Goal: Use online tool/utility: Utilize a website feature to perform a specific function

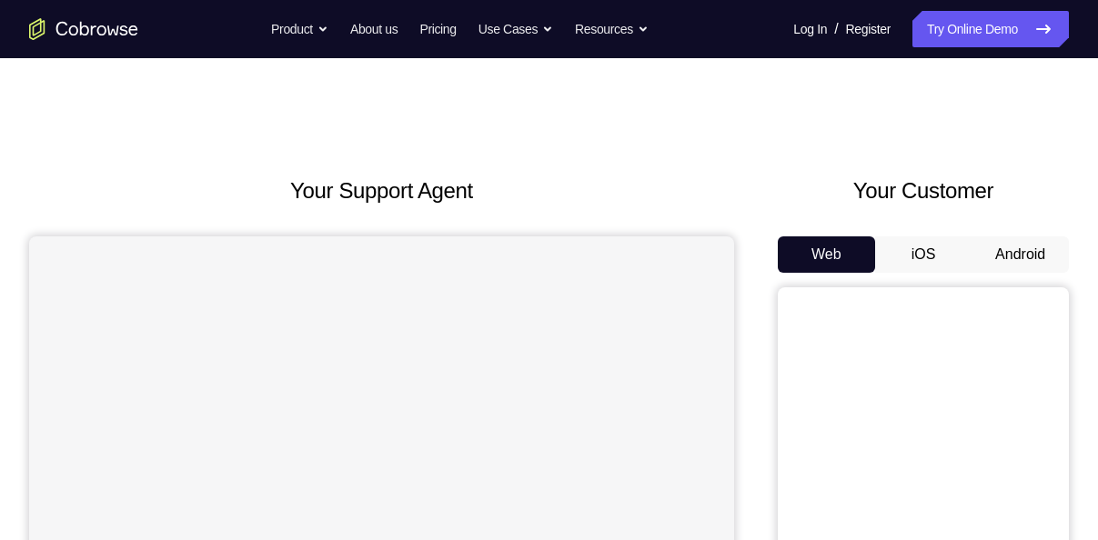
scroll to position [11, 0]
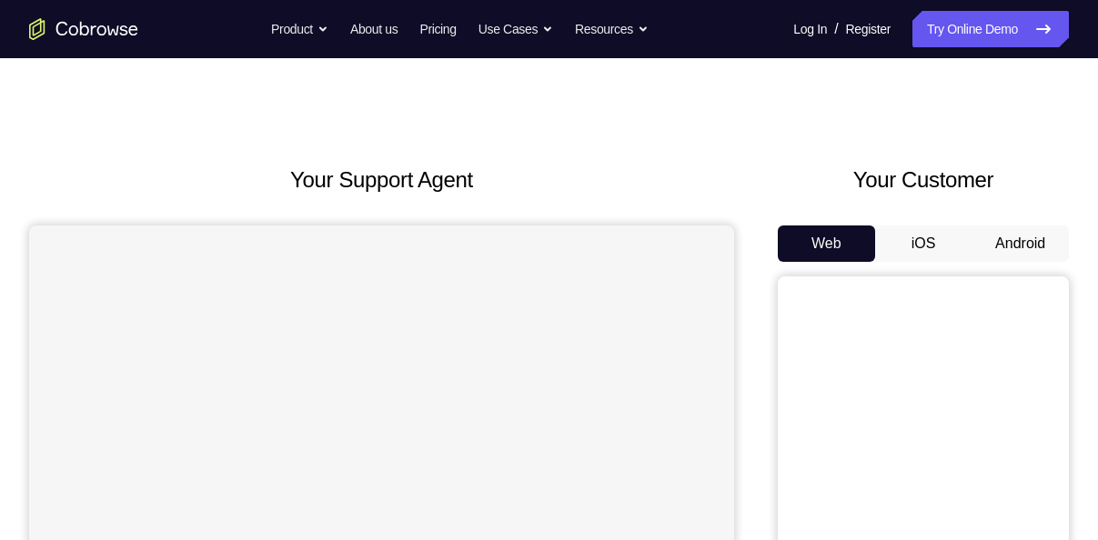
click at [997, 233] on button "Android" at bounding box center [1020, 244] width 97 height 36
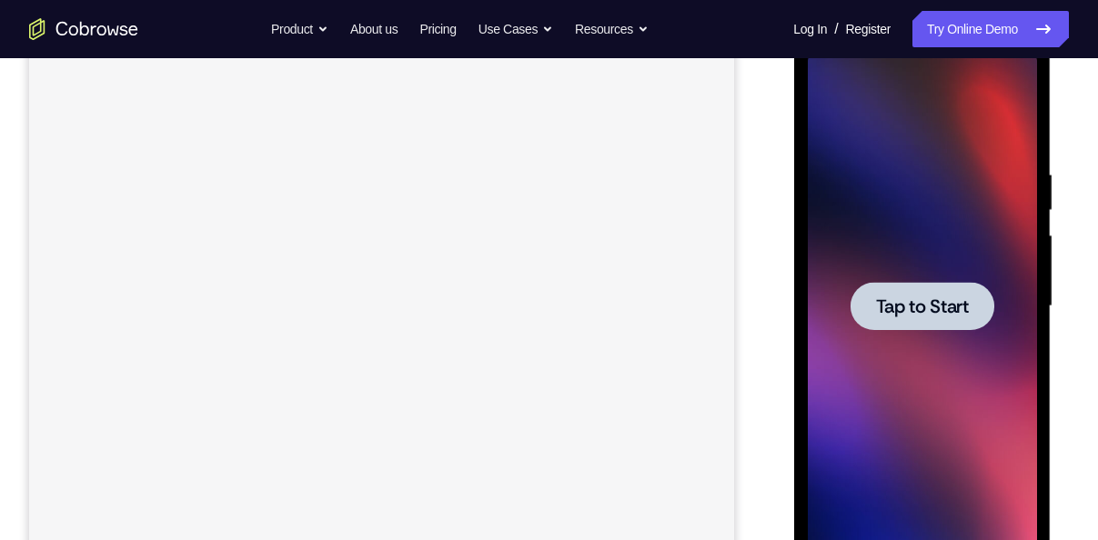
scroll to position [0, 0]
click at [928, 306] on span "Tap to Start" at bounding box center [921, 307] width 93 height 18
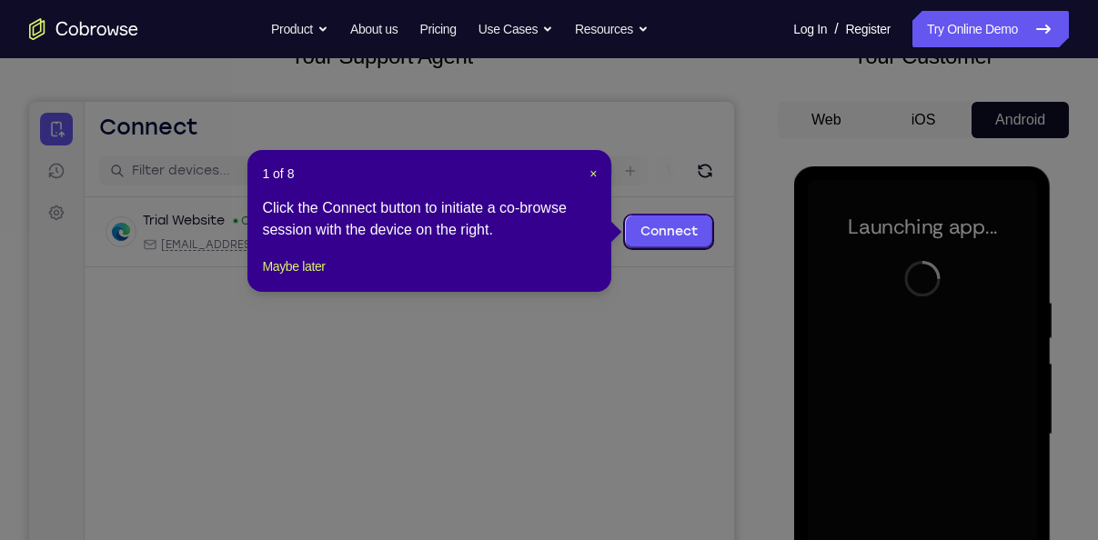
scroll to position [136, 0]
click at [586, 173] on header "1 of 8 ×" at bounding box center [429, 173] width 335 height 18
click at [592, 173] on span "×" at bounding box center [593, 173] width 7 height 15
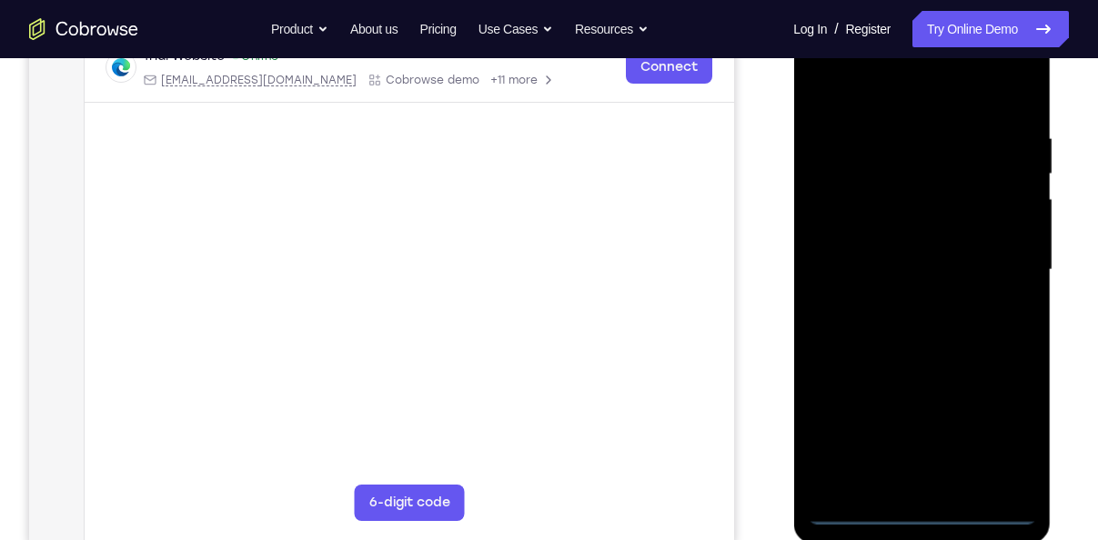
scroll to position [301, 0]
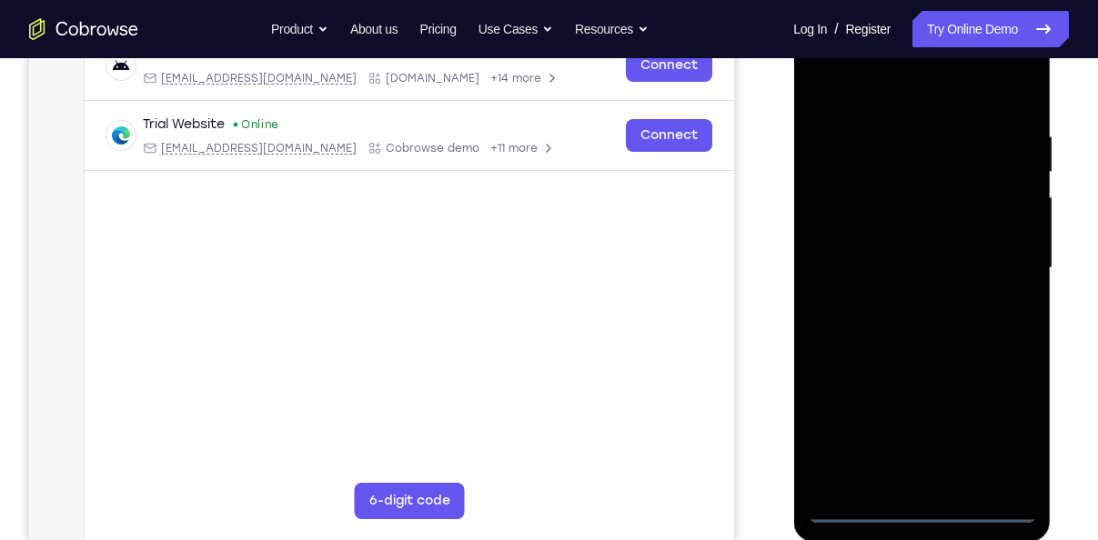
click at [923, 506] on div at bounding box center [921, 268] width 229 height 509
click at [991, 419] on div at bounding box center [921, 268] width 229 height 509
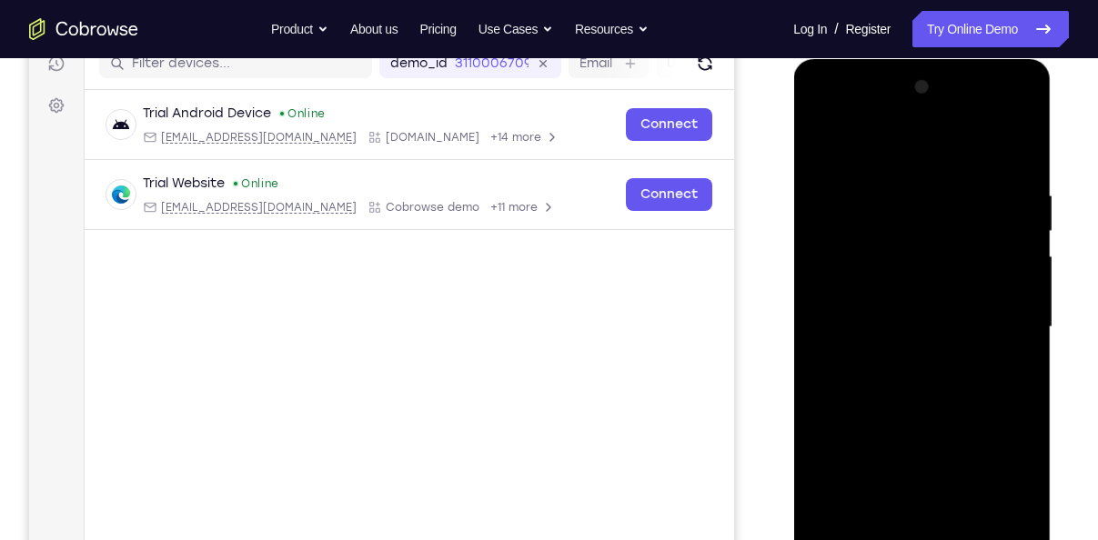
scroll to position [240, 0]
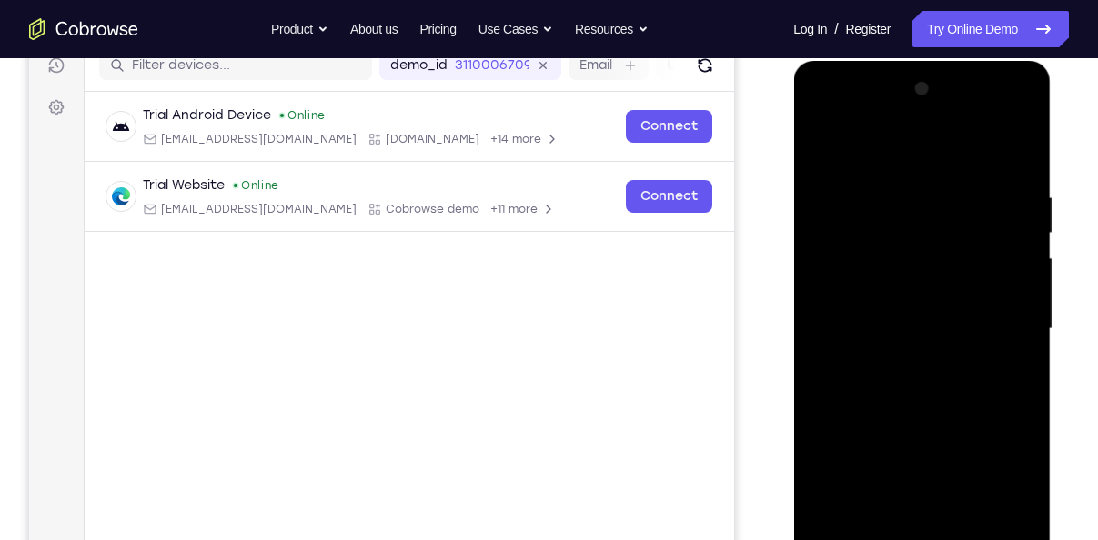
click at [887, 151] on div at bounding box center [921, 329] width 229 height 509
click at [1000, 318] on div at bounding box center [921, 329] width 229 height 509
drag, startPoint x: 1000, startPoint y: 318, endPoint x: 905, endPoint y: 353, distance: 101.1
click at [905, 353] on div at bounding box center [921, 329] width 229 height 509
click at [902, 367] on div at bounding box center [921, 329] width 229 height 509
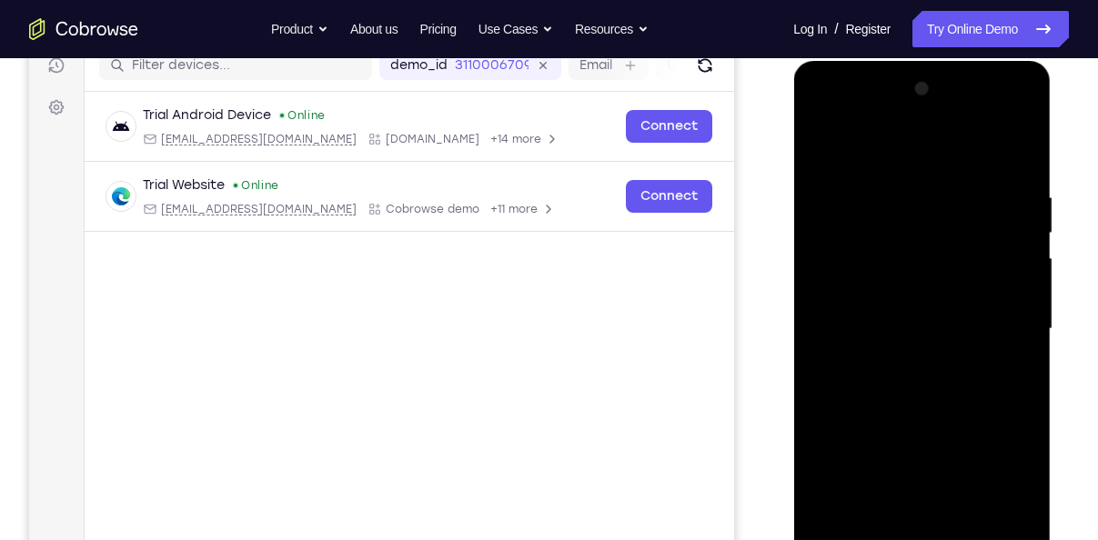
click at [851, 298] on div at bounding box center [921, 329] width 229 height 509
click at [902, 349] on div at bounding box center [921, 329] width 229 height 509
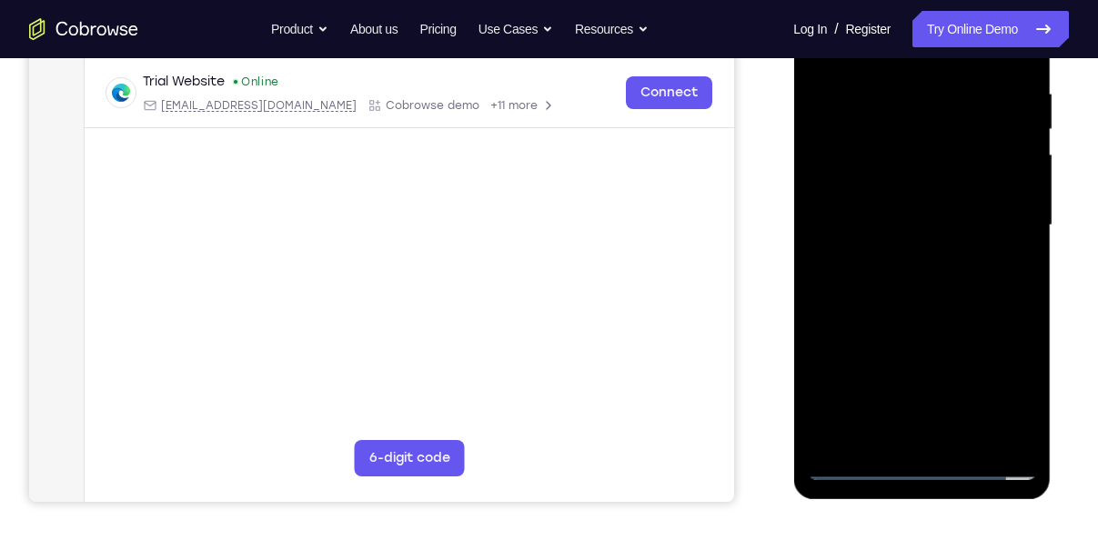
click at [860, 145] on div at bounding box center [921, 225] width 229 height 509
click at [889, 173] on div at bounding box center [921, 225] width 229 height 509
click at [909, 198] on div at bounding box center [921, 225] width 229 height 509
click at [922, 440] on div at bounding box center [921, 225] width 229 height 509
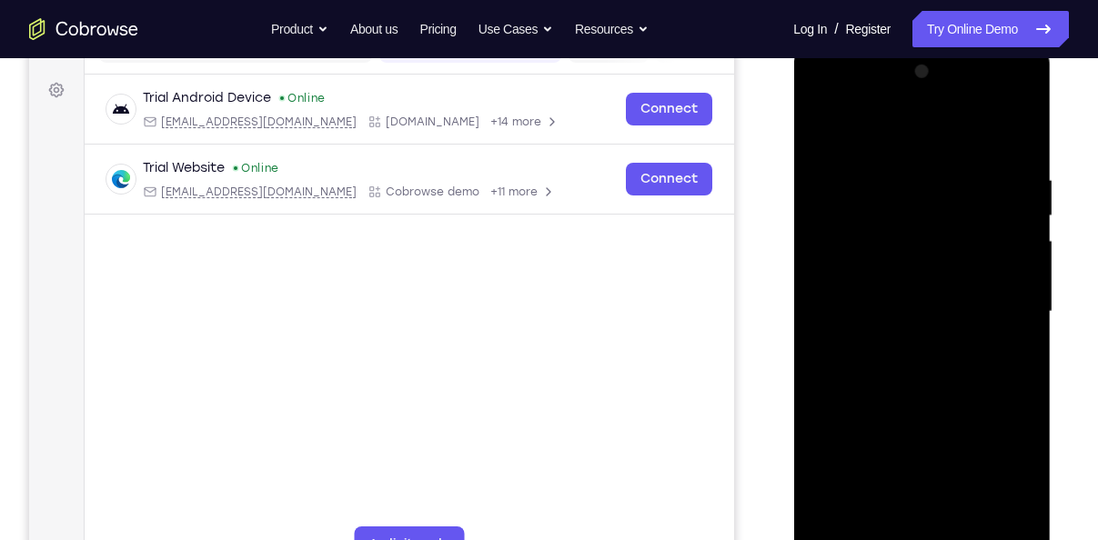
scroll to position [258, 0]
click at [884, 228] on div at bounding box center [921, 310] width 229 height 509
click at [858, 280] on div at bounding box center [921, 310] width 229 height 509
click at [882, 402] on div at bounding box center [921, 310] width 229 height 509
click at [880, 236] on div at bounding box center [921, 310] width 229 height 509
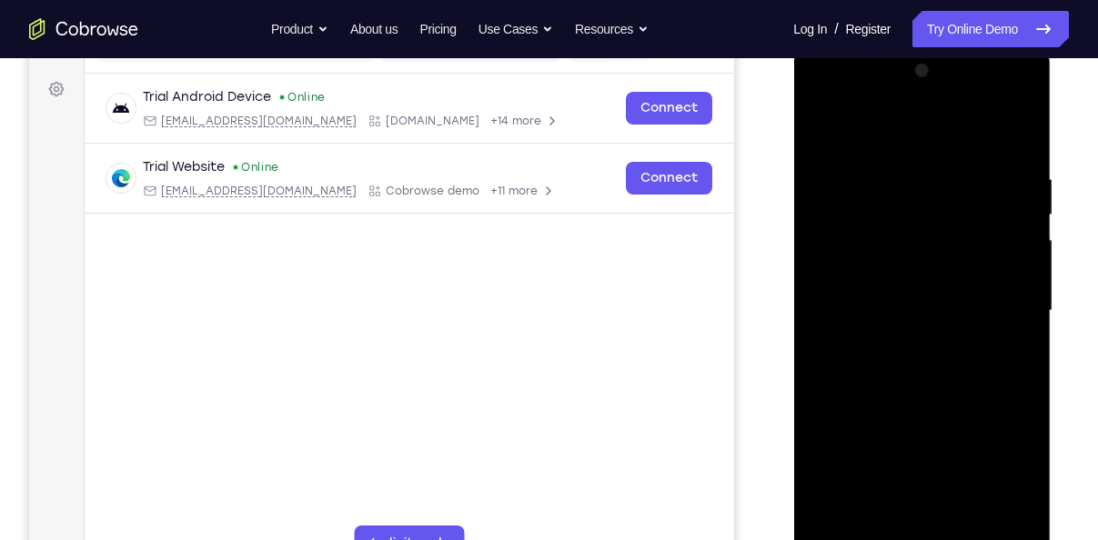
click at [845, 235] on div at bounding box center [921, 310] width 229 height 509
click at [856, 263] on div at bounding box center [921, 310] width 229 height 509
click at [868, 275] on div at bounding box center [921, 310] width 229 height 509
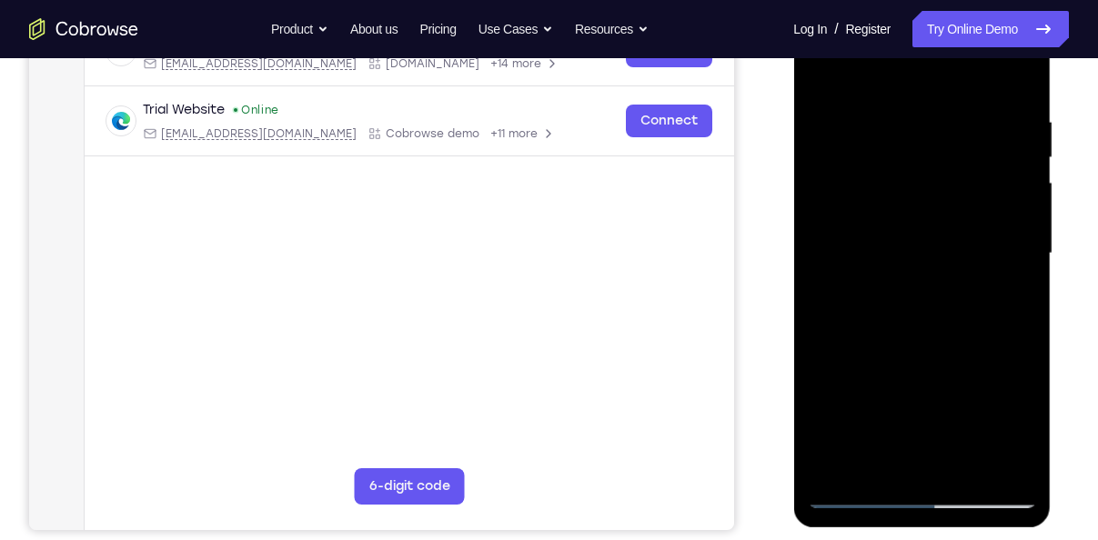
scroll to position [314, 0]
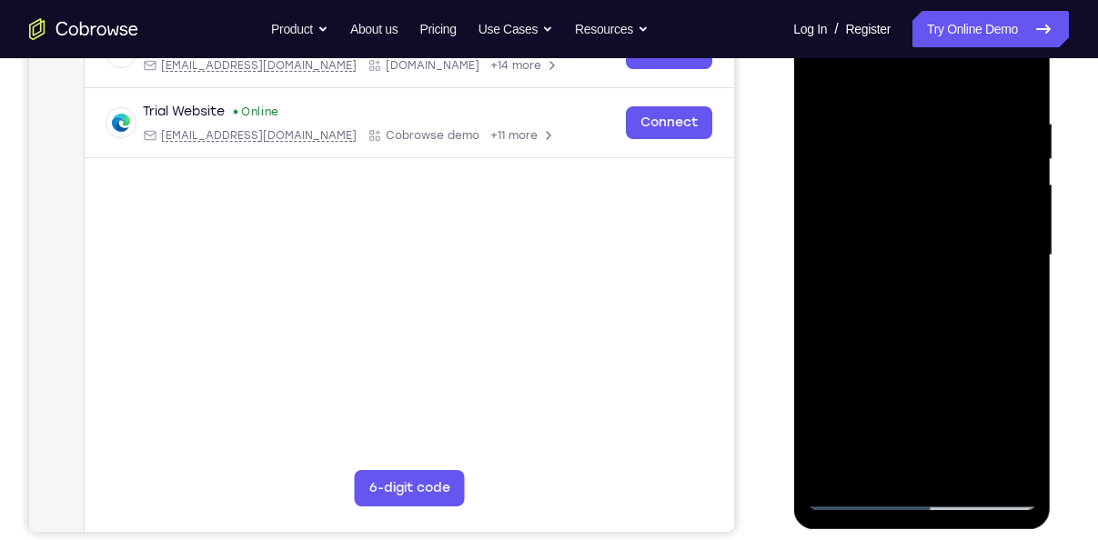
click at [1025, 89] on div at bounding box center [921, 255] width 229 height 509
click at [1013, 96] on div at bounding box center [921, 255] width 229 height 509
click at [962, 465] on div at bounding box center [921, 255] width 229 height 509
click at [901, 354] on div at bounding box center [921, 255] width 229 height 509
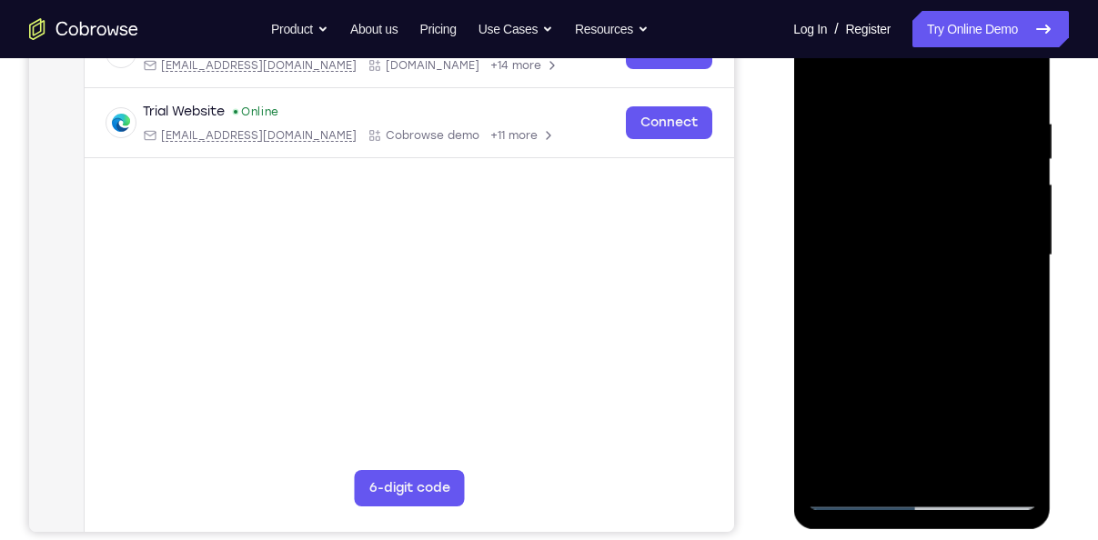
click at [820, 77] on div at bounding box center [921, 255] width 229 height 509
click at [818, 72] on div at bounding box center [921, 255] width 229 height 509
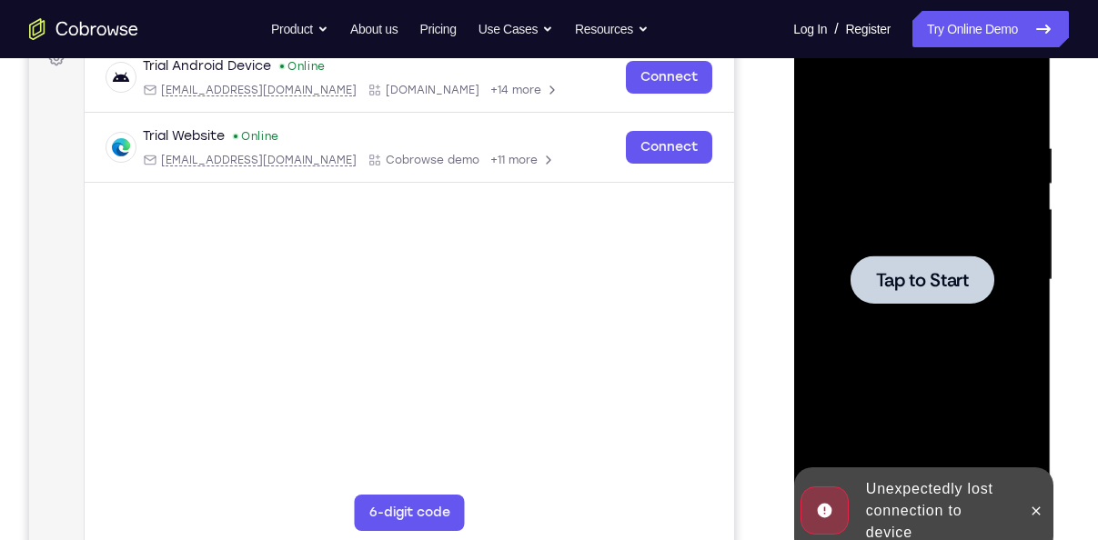
click at [905, 275] on span "Tap to Start" at bounding box center [921, 280] width 93 height 18
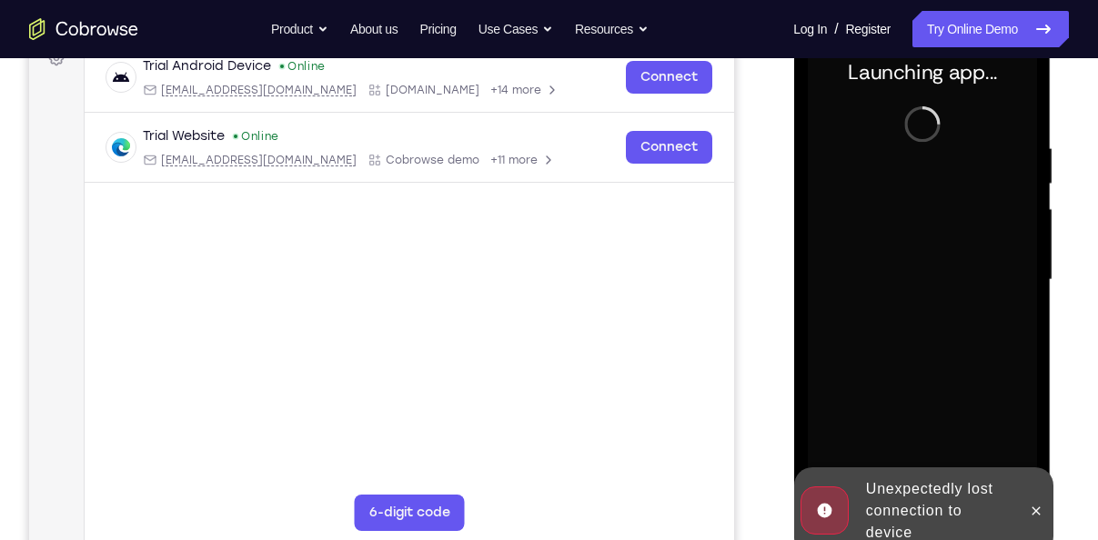
click at [1034, 493] on div at bounding box center [1035, 511] width 29 height 87
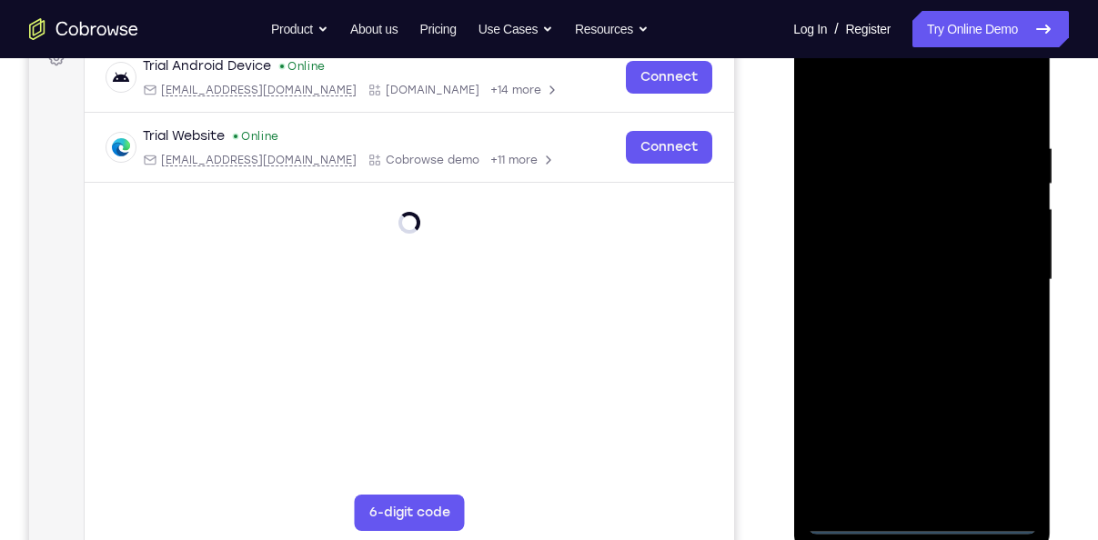
click at [931, 515] on div at bounding box center [921, 279] width 229 height 509
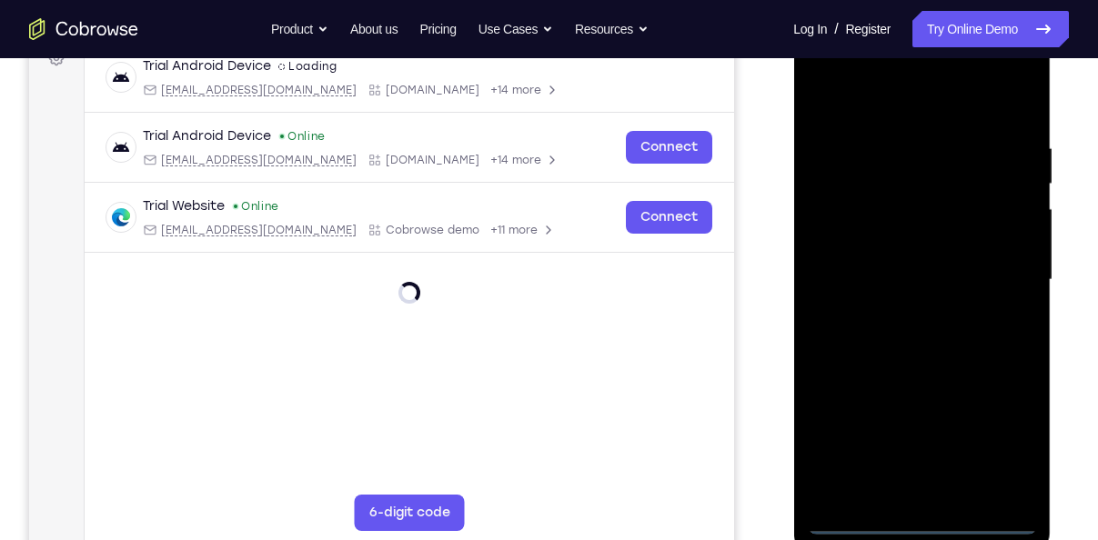
click at [931, 515] on div at bounding box center [921, 279] width 229 height 509
click at [923, 515] on div at bounding box center [921, 279] width 229 height 509
click at [920, 517] on div at bounding box center [921, 279] width 229 height 509
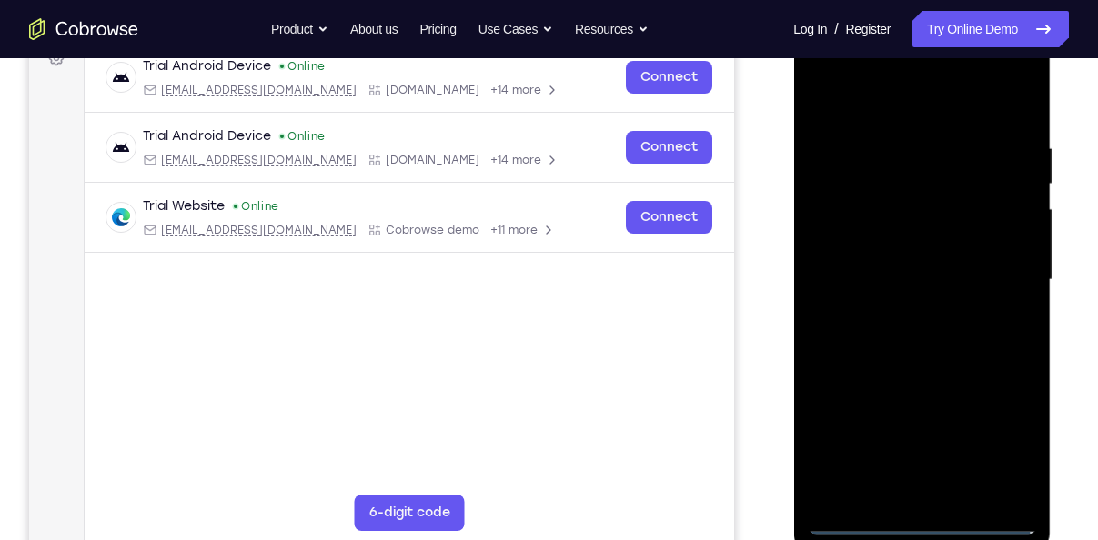
click at [920, 517] on div at bounding box center [921, 279] width 229 height 509
click at [1000, 440] on div at bounding box center [921, 279] width 229 height 509
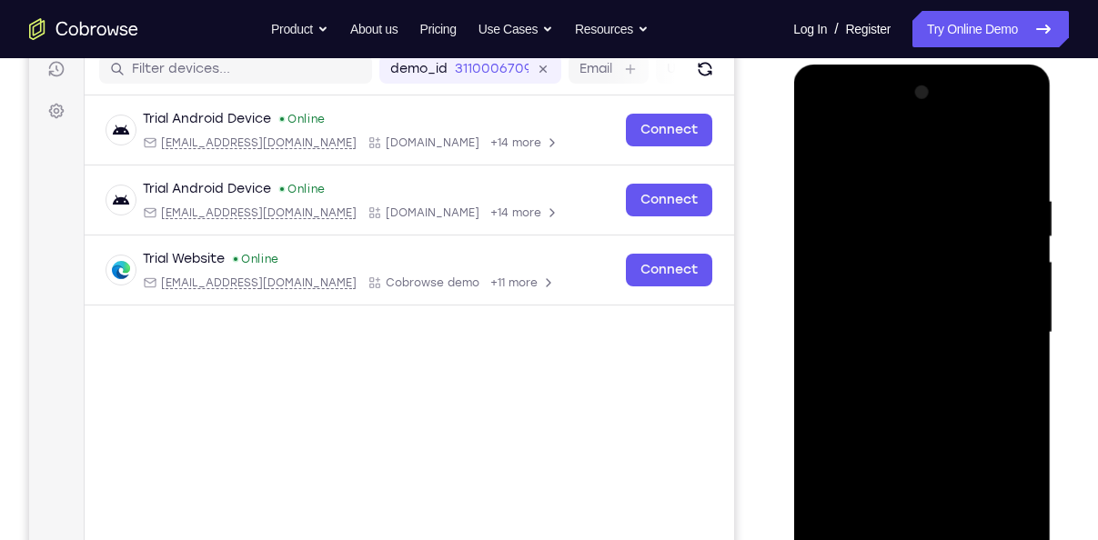
scroll to position [235, 0]
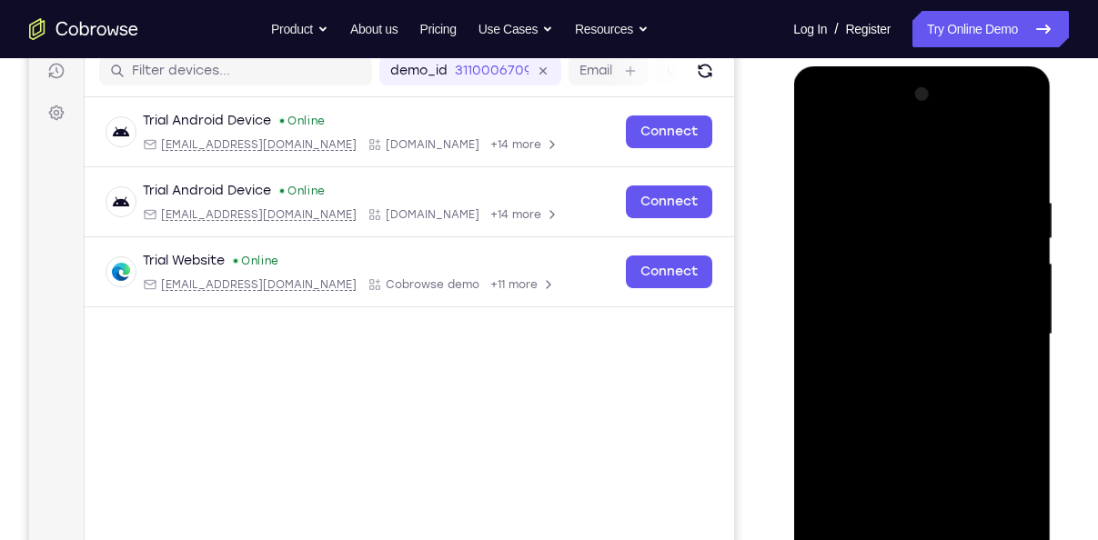
click at [878, 157] on div at bounding box center [921, 334] width 229 height 509
click at [994, 329] on div at bounding box center [921, 334] width 229 height 509
click at [903, 367] on div at bounding box center [921, 334] width 229 height 509
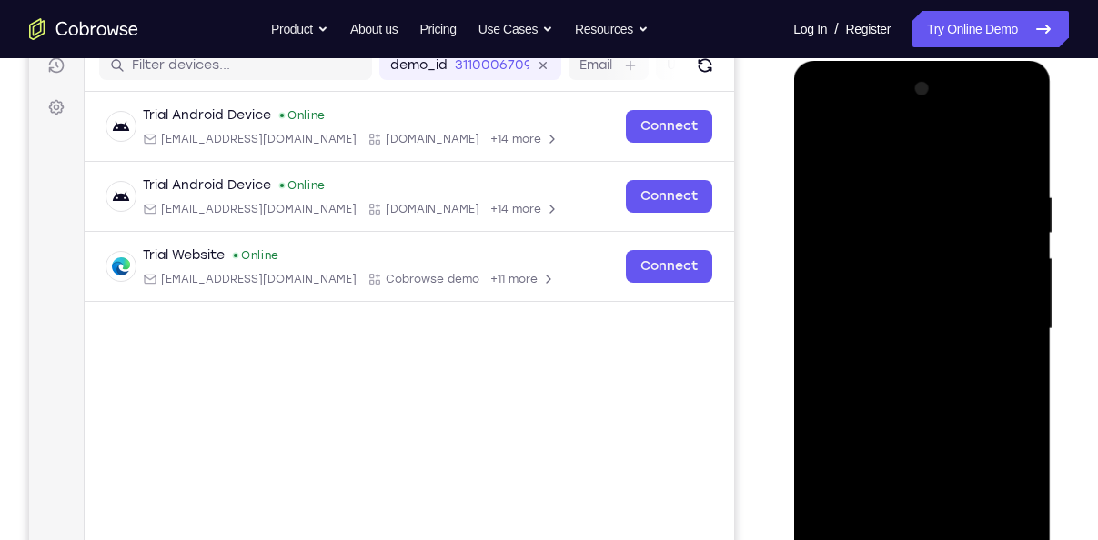
click at [898, 355] on div at bounding box center [921, 329] width 229 height 509
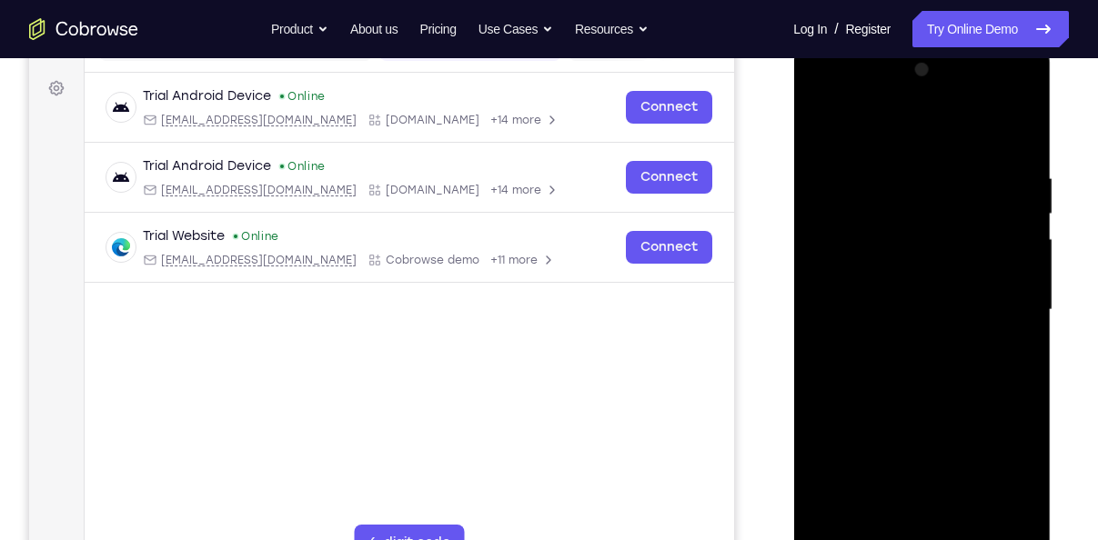
scroll to position [261, 0]
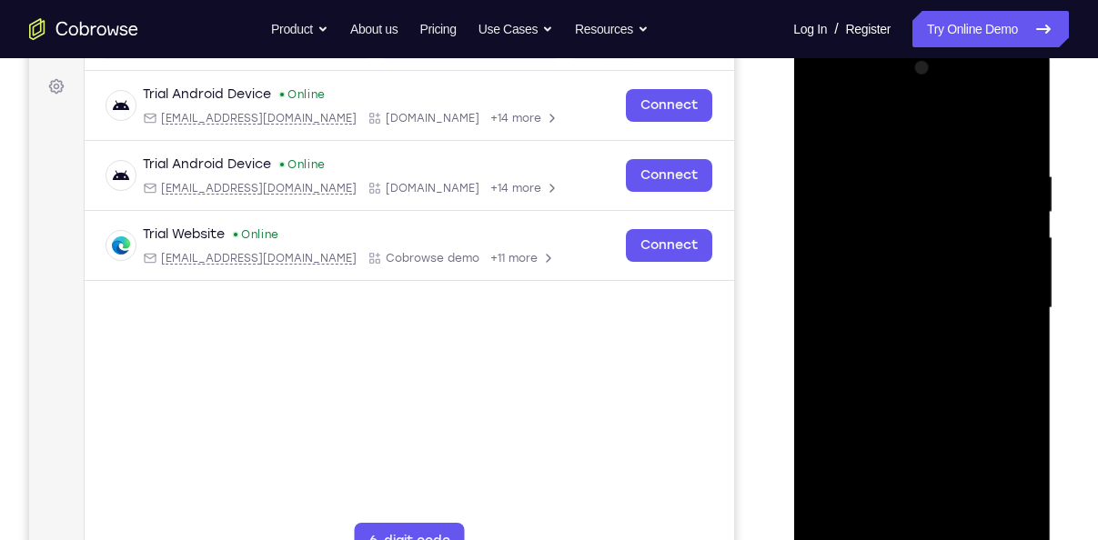
click at [901, 336] on div at bounding box center [921, 308] width 229 height 509
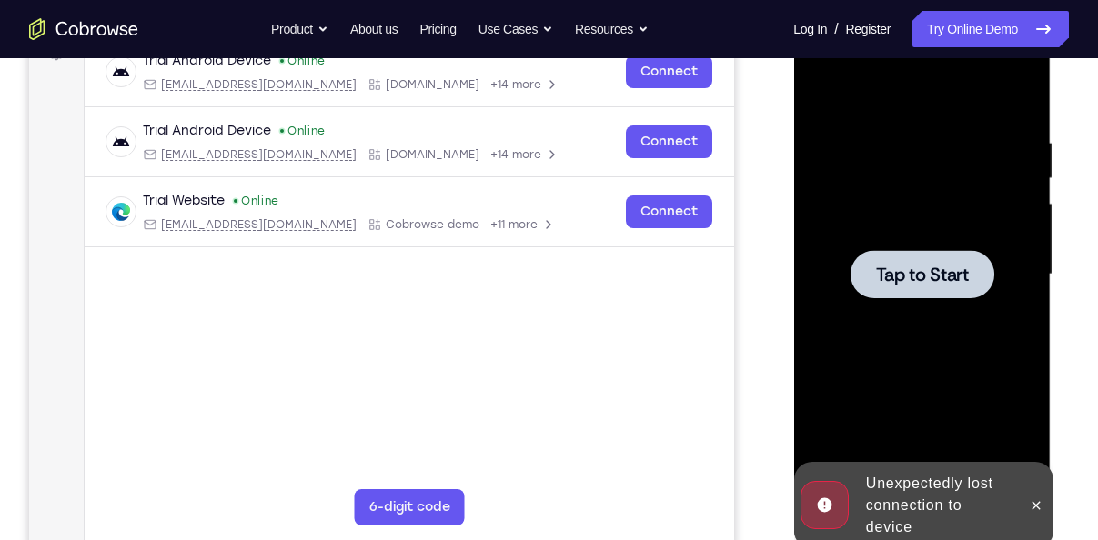
scroll to position [296, 0]
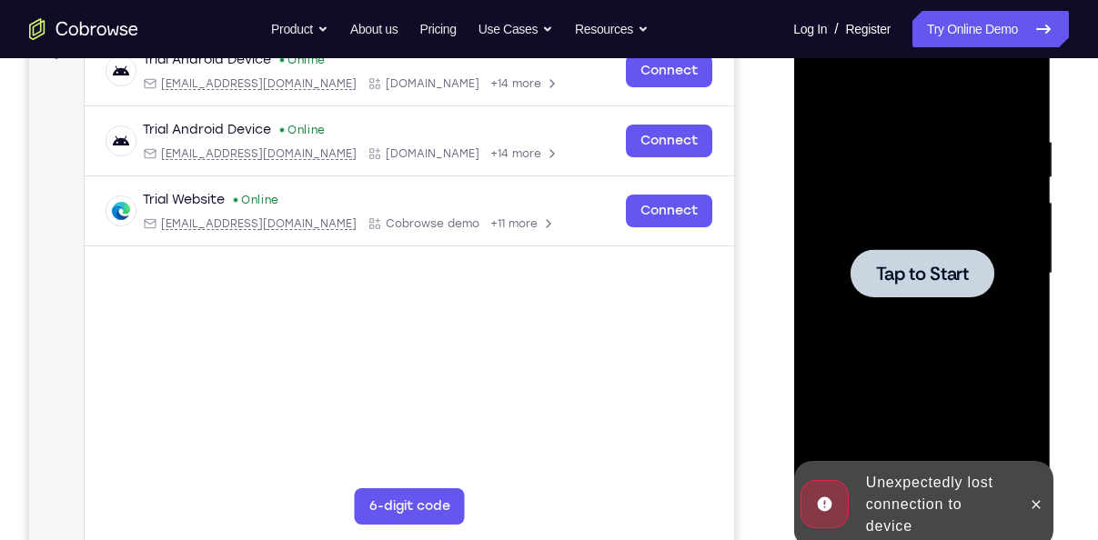
click at [892, 278] on span "Tap to Start" at bounding box center [921, 274] width 93 height 18
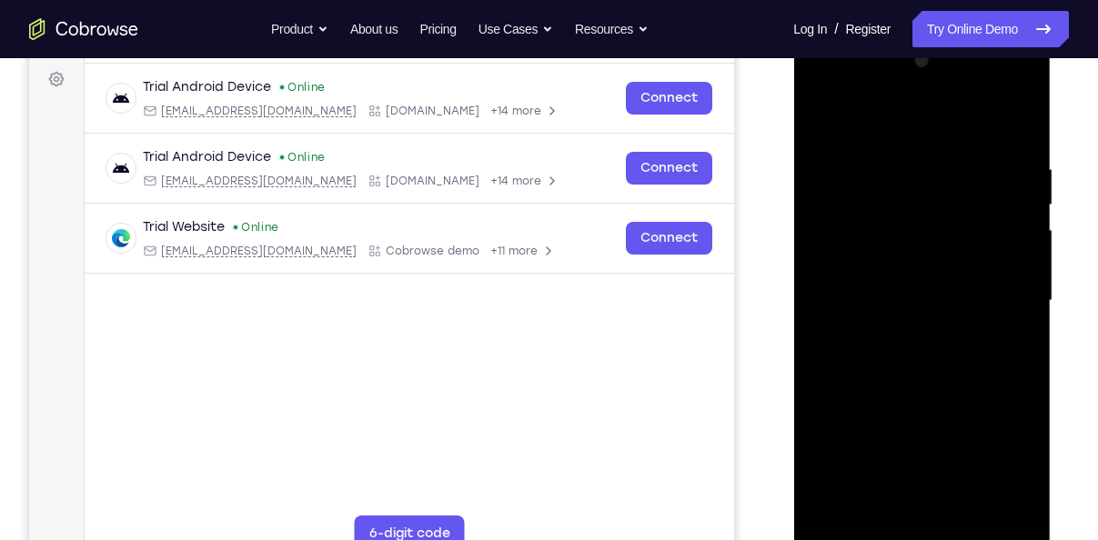
scroll to position [322, 0]
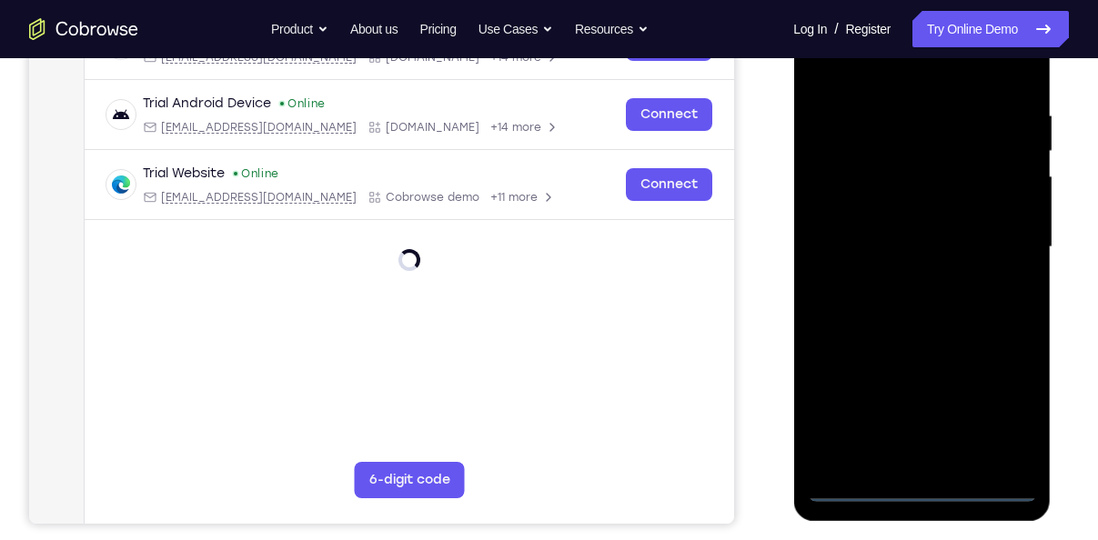
click at [929, 486] on div at bounding box center [921, 247] width 229 height 509
click at [924, 486] on div at bounding box center [921, 247] width 229 height 509
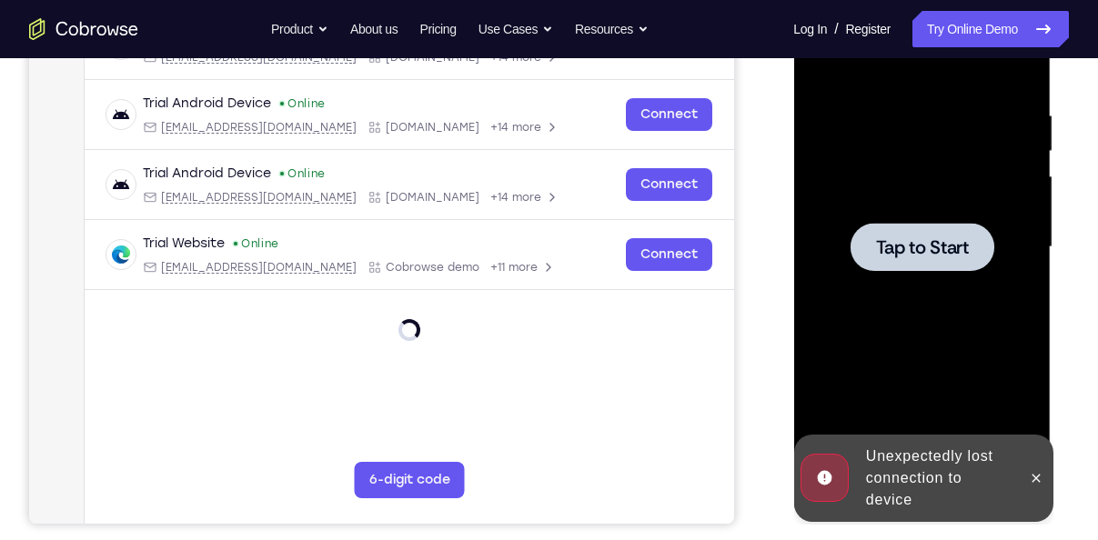
click at [886, 248] on span "Tap to Start" at bounding box center [921, 247] width 93 height 18
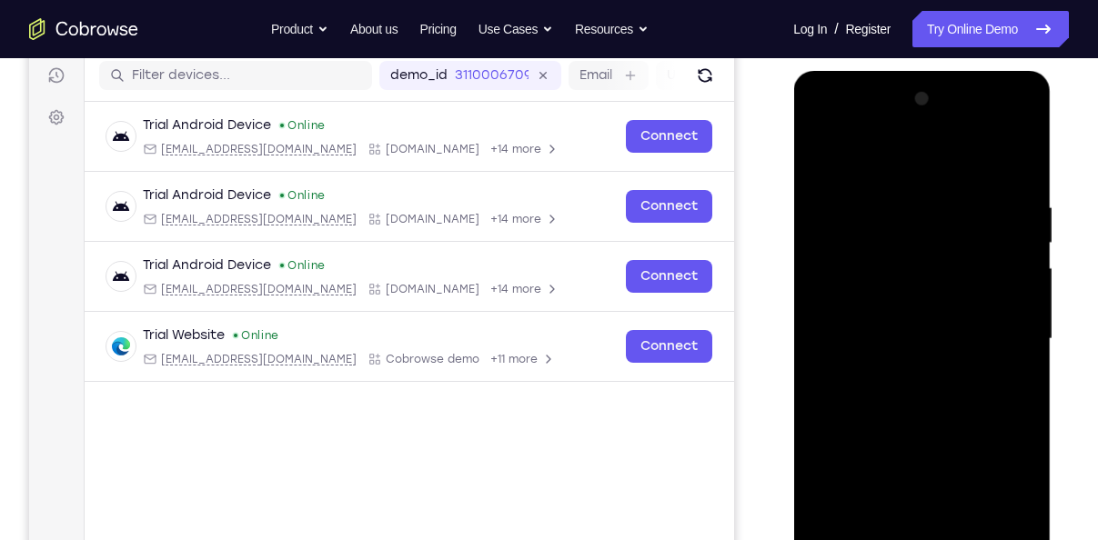
scroll to position [345, 0]
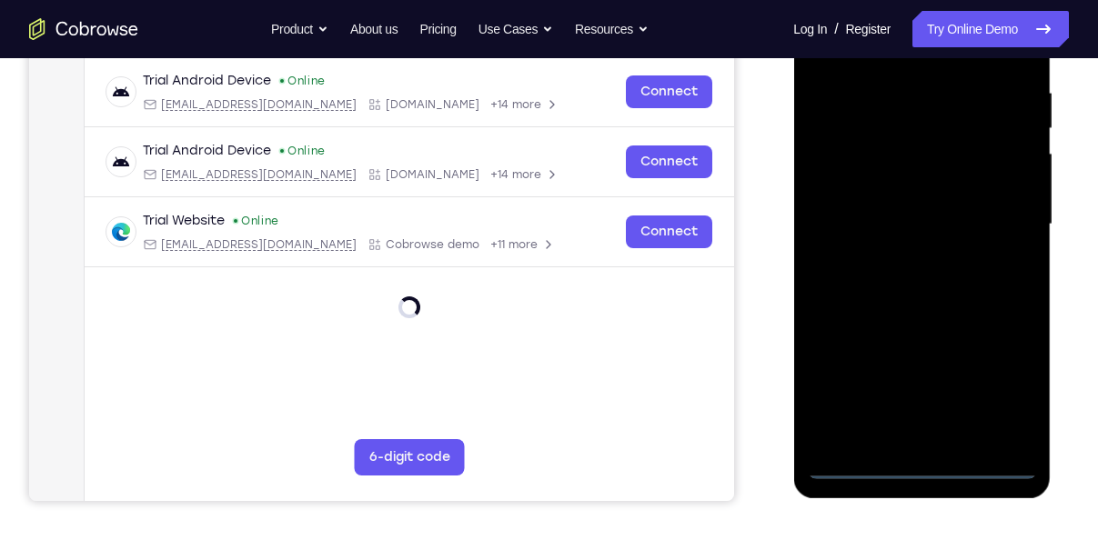
click at [920, 460] on div at bounding box center [921, 224] width 229 height 509
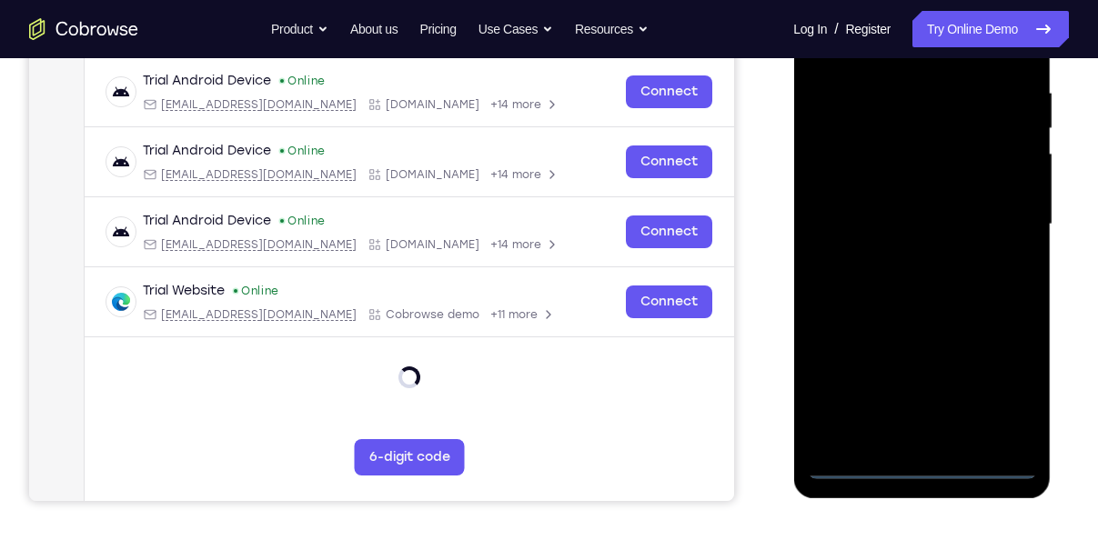
click at [920, 460] on div at bounding box center [921, 224] width 229 height 509
drag, startPoint x: 920, startPoint y: 460, endPoint x: 994, endPoint y: 376, distance: 112.2
click at [994, 376] on div at bounding box center [921, 224] width 229 height 509
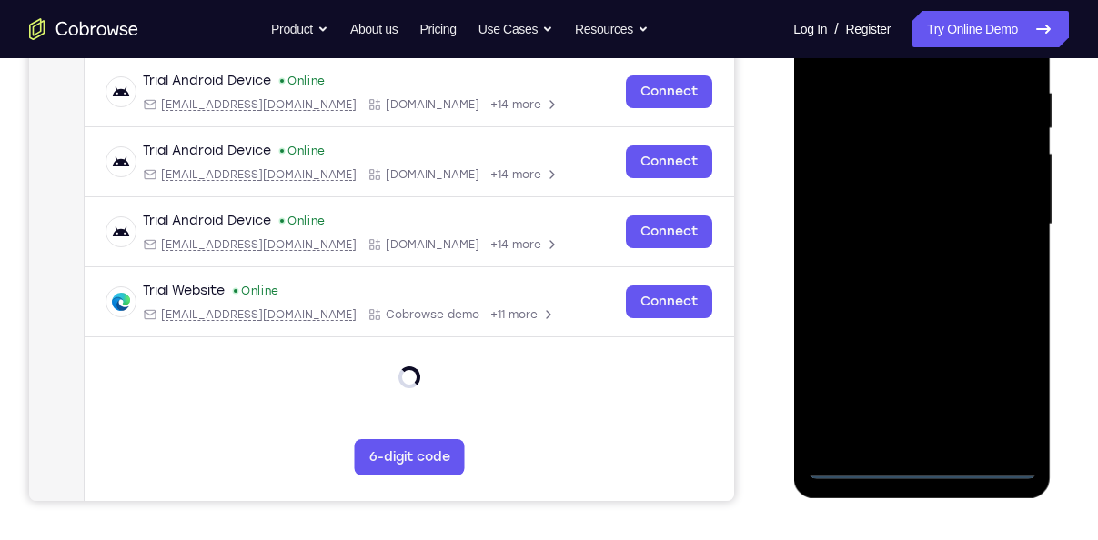
click at [994, 376] on div at bounding box center [921, 224] width 229 height 509
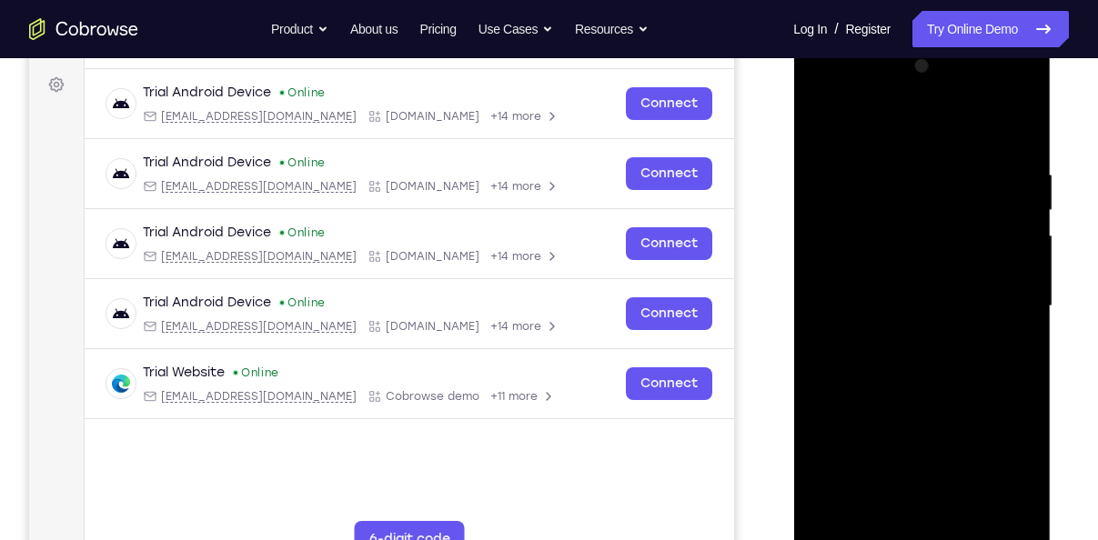
click at [1004, 468] on div at bounding box center [921, 306] width 229 height 509
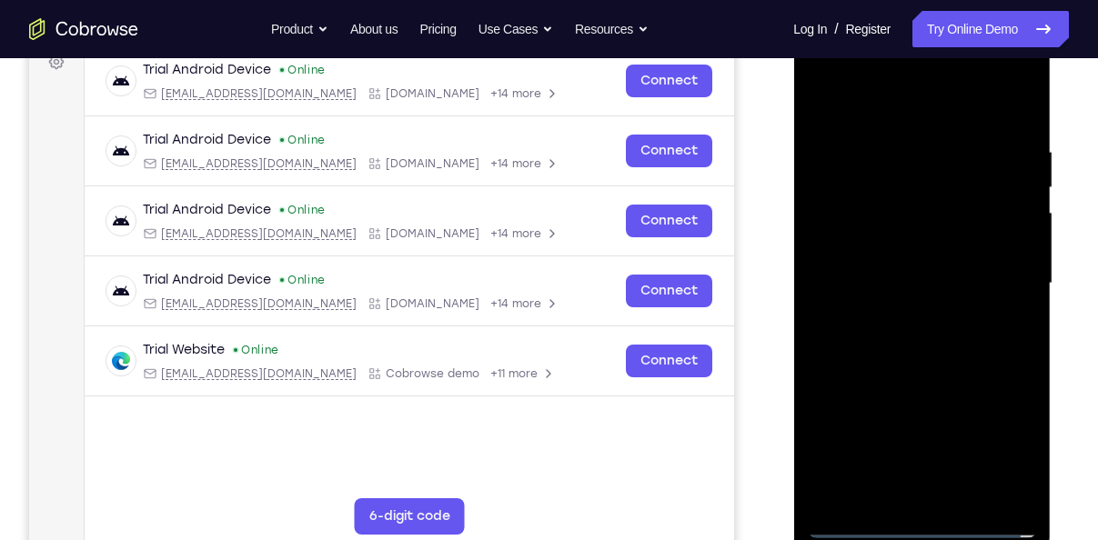
click at [886, 97] on div at bounding box center [921, 283] width 229 height 509
click at [996, 284] on div at bounding box center [921, 283] width 229 height 509
click at [900, 313] on div at bounding box center [921, 283] width 229 height 509
click at [865, 260] on div at bounding box center [921, 283] width 229 height 509
click at [914, 310] on div at bounding box center [921, 283] width 229 height 509
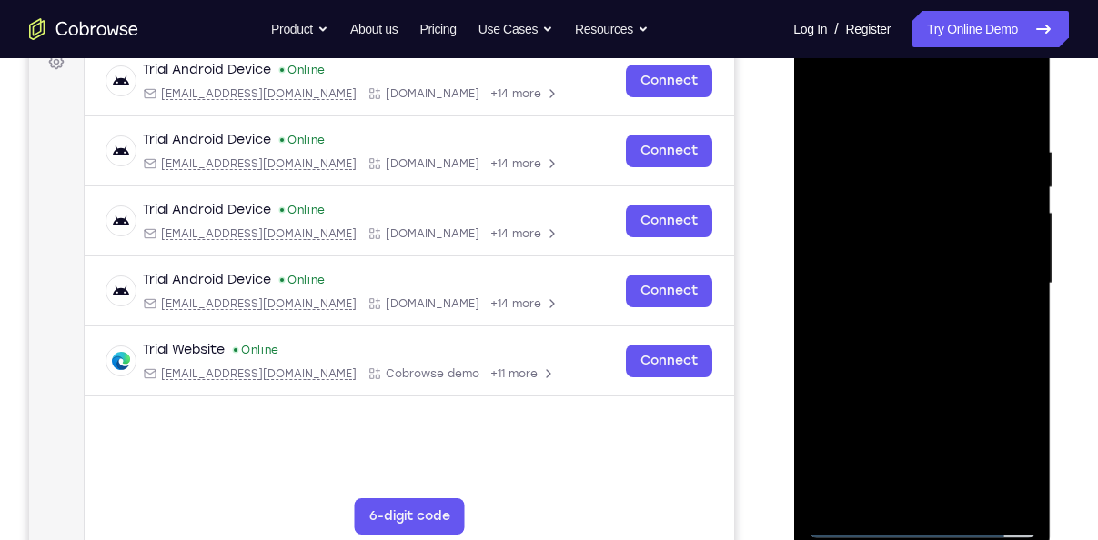
click at [914, 310] on div at bounding box center [921, 283] width 229 height 509
click at [920, 307] on div at bounding box center [921, 283] width 229 height 509
click at [847, 187] on div at bounding box center [921, 283] width 229 height 509
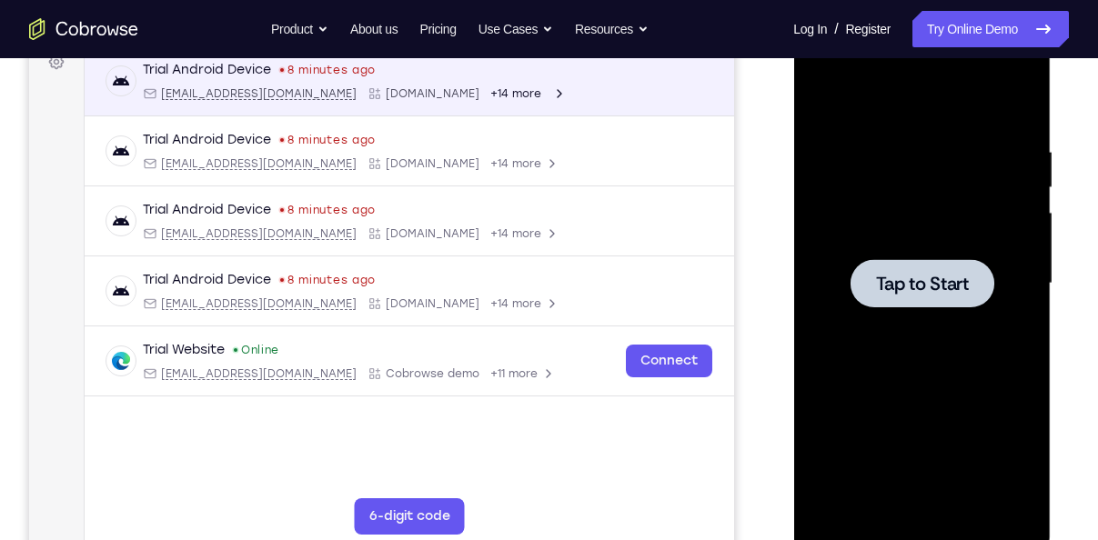
click at [877, 298] on div at bounding box center [922, 283] width 144 height 48
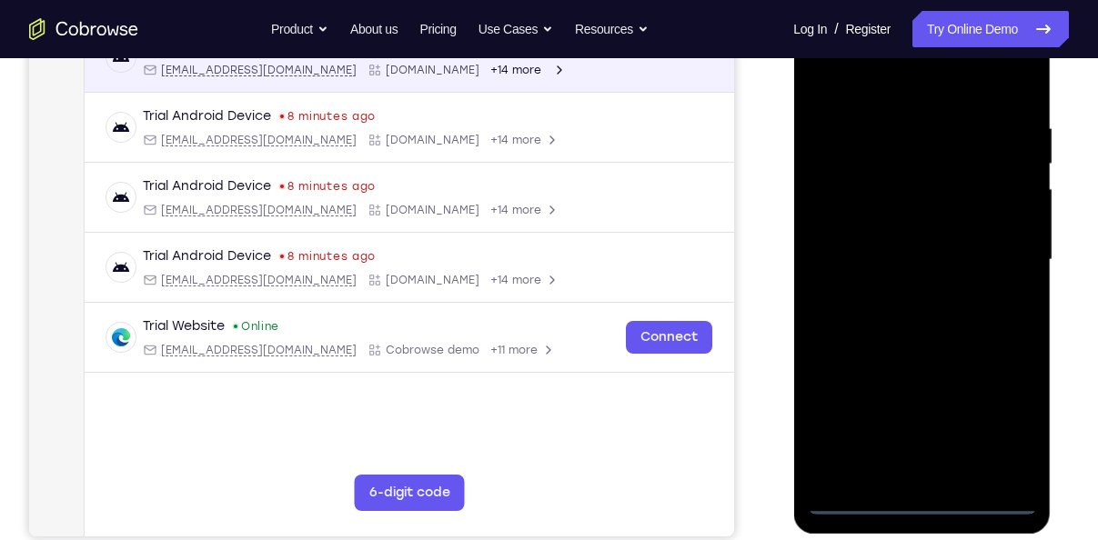
scroll to position [310, 0]
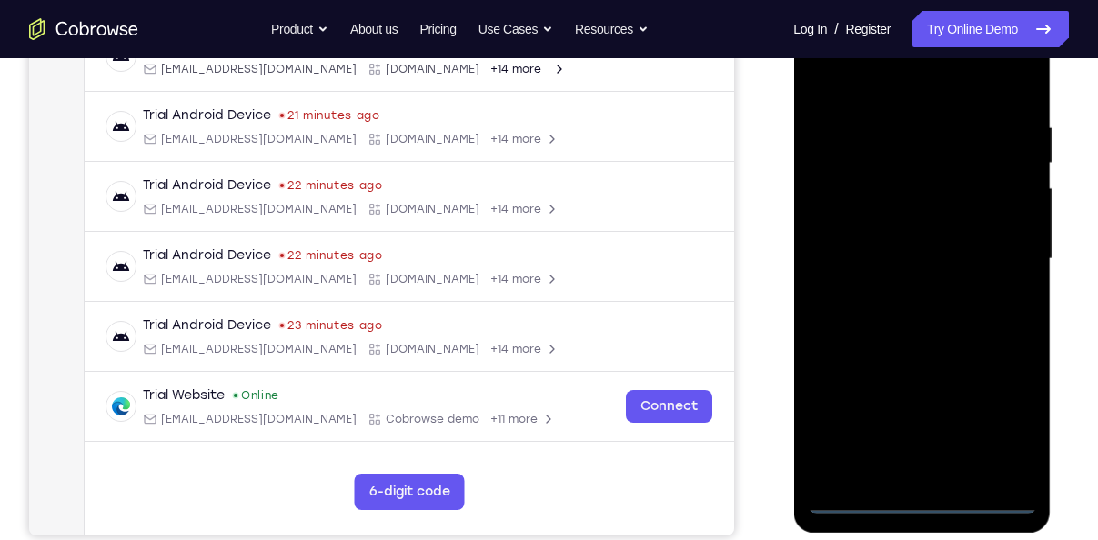
click at [921, 499] on div at bounding box center [921, 259] width 229 height 509
click at [1005, 423] on div at bounding box center [921, 259] width 229 height 509
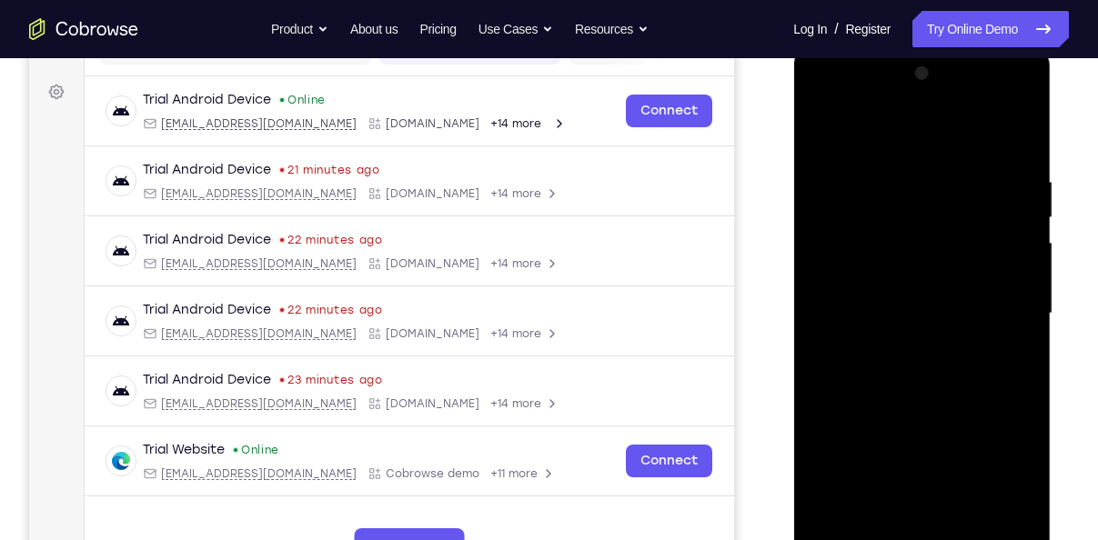
scroll to position [248, 0]
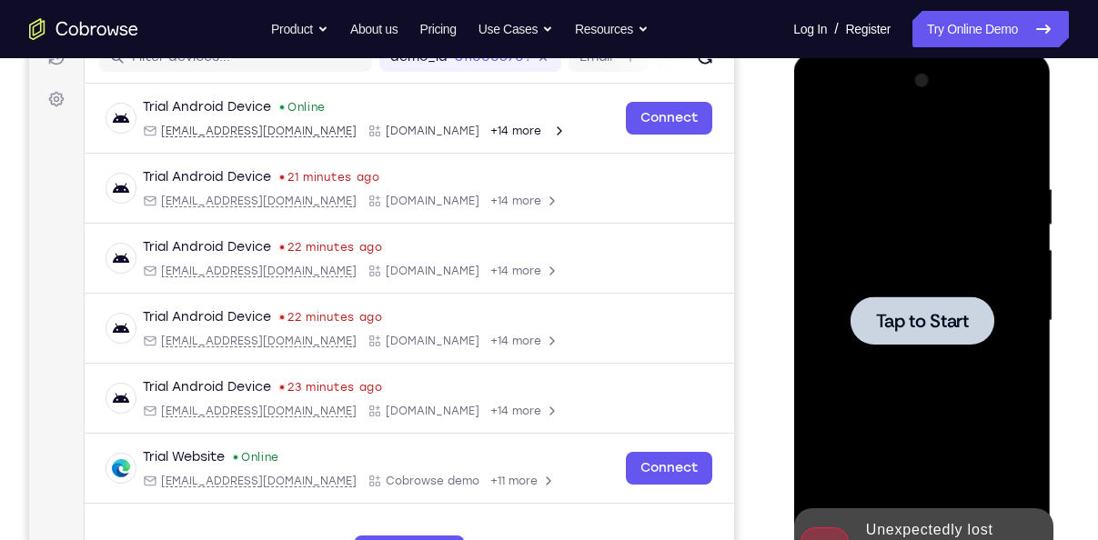
click at [923, 321] on span "Tap to Start" at bounding box center [921, 321] width 93 height 18
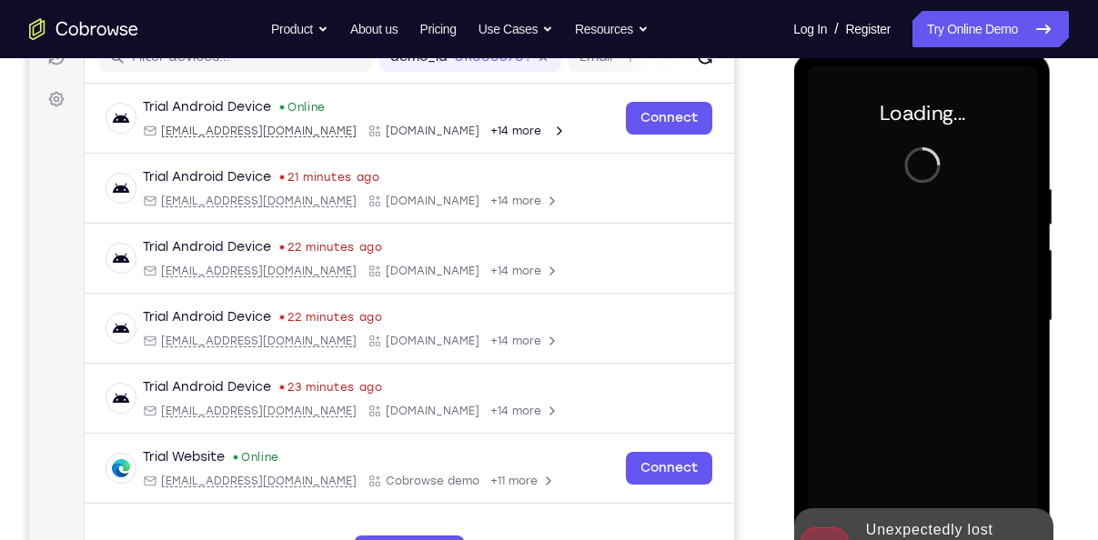
scroll to position [272, 0]
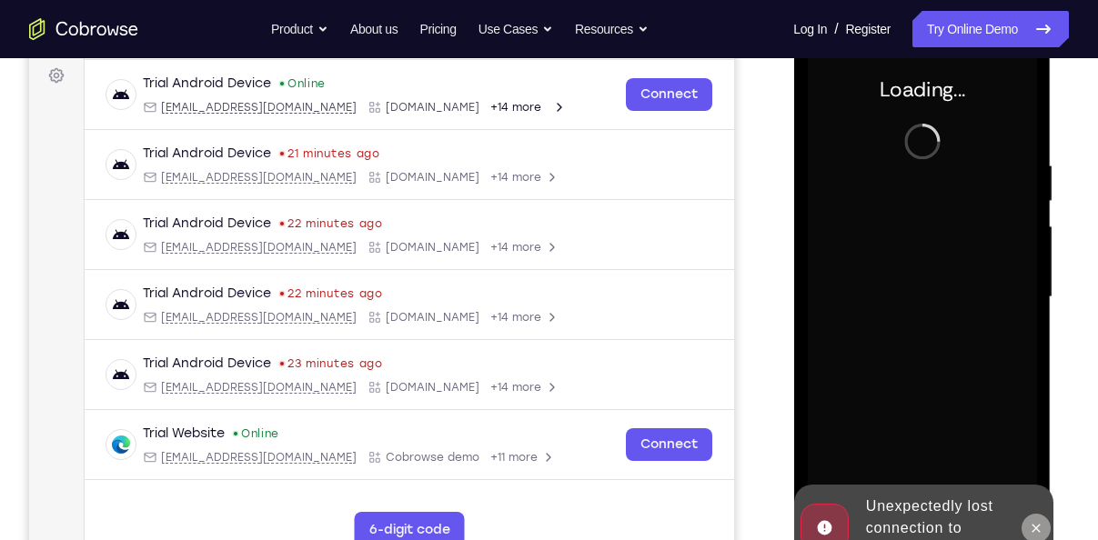
click at [1029, 522] on icon at bounding box center [1035, 528] width 15 height 15
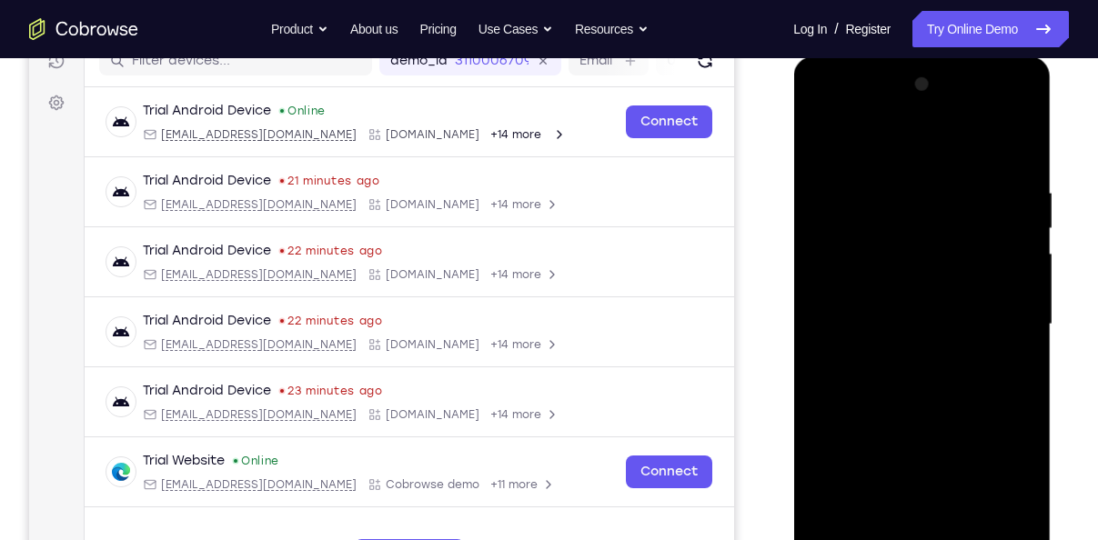
scroll to position [400, 0]
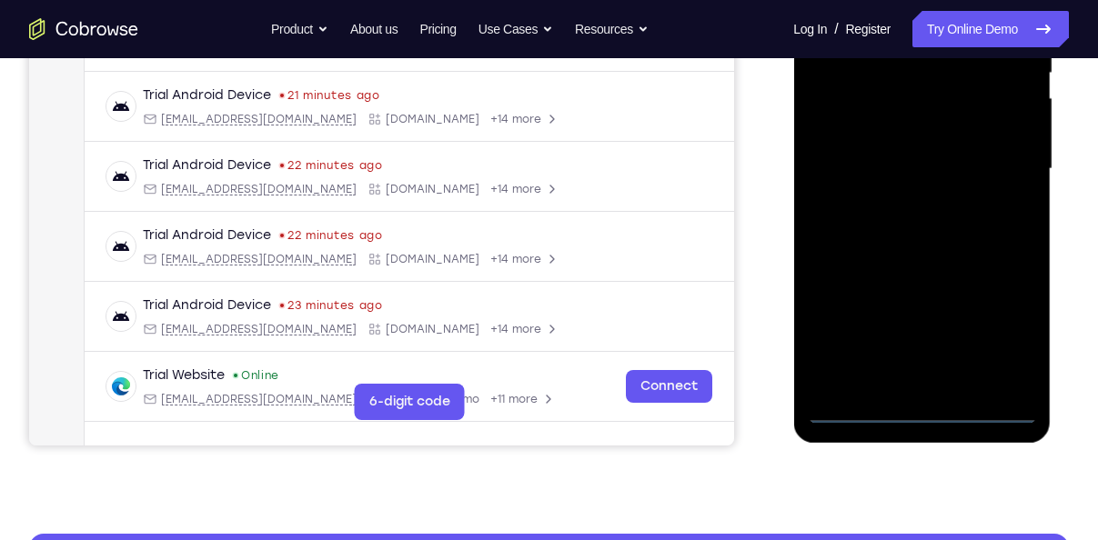
click at [925, 416] on div at bounding box center [921, 168] width 229 height 509
click at [992, 329] on div at bounding box center [921, 168] width 229 height 509
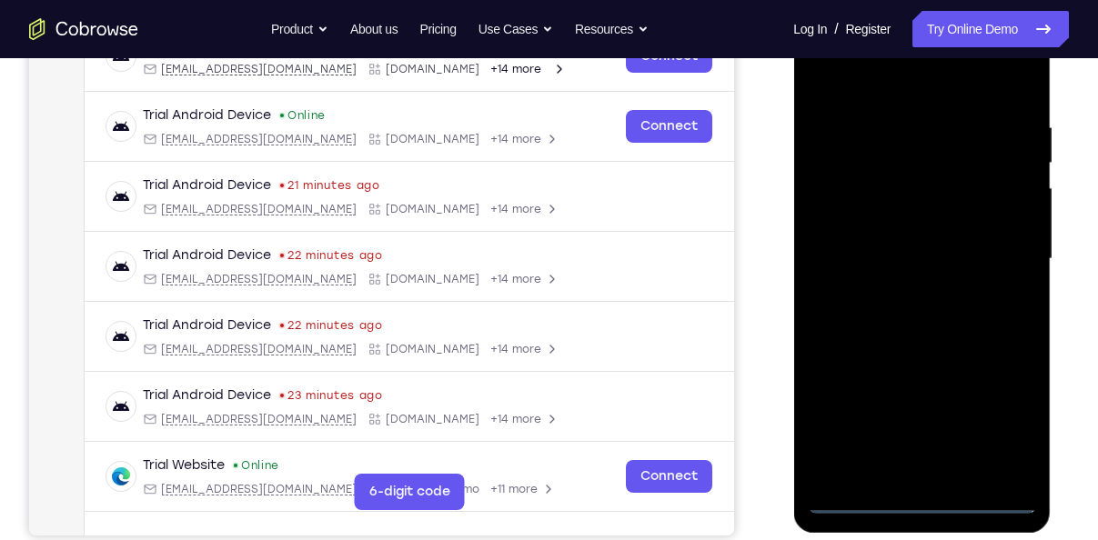
scroll to position [307, 0]
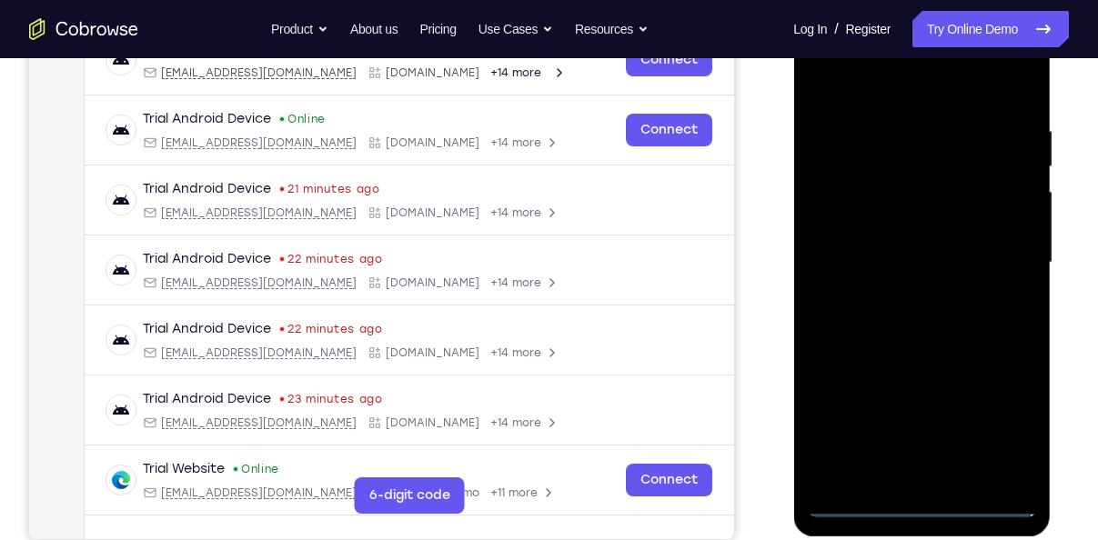
click at [866, 86] on div at bounding box center [921, 262] width 229 height 509
click at [869, 76] on div at bounding box center [921, 262] width 229 height 509
click at [992, 247] on div at bounding box center [921, 262] width 229 height 509
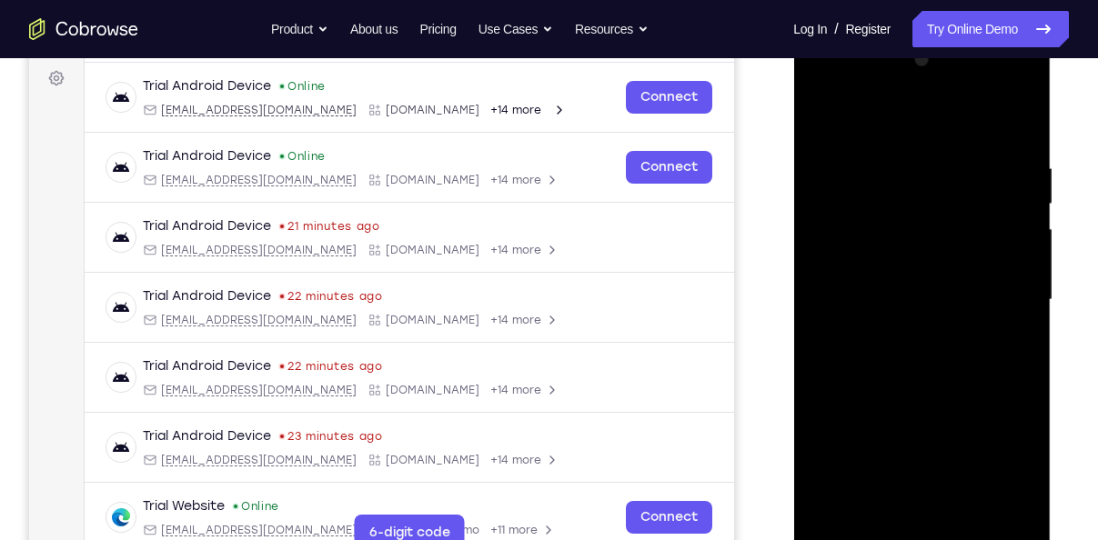
scroll to position [268, 0]
click at [891, 499] on div at bounding box center [921, 300] width 229 height 509
click at [900, 336] on div at bounding box center [921, 300] width 229 height 509
click at [842, 283] on div at bounding box center [921, 300] width 229 height 509
click at [902, 322] on div at bounding box center [921, 300] width 229 height 509
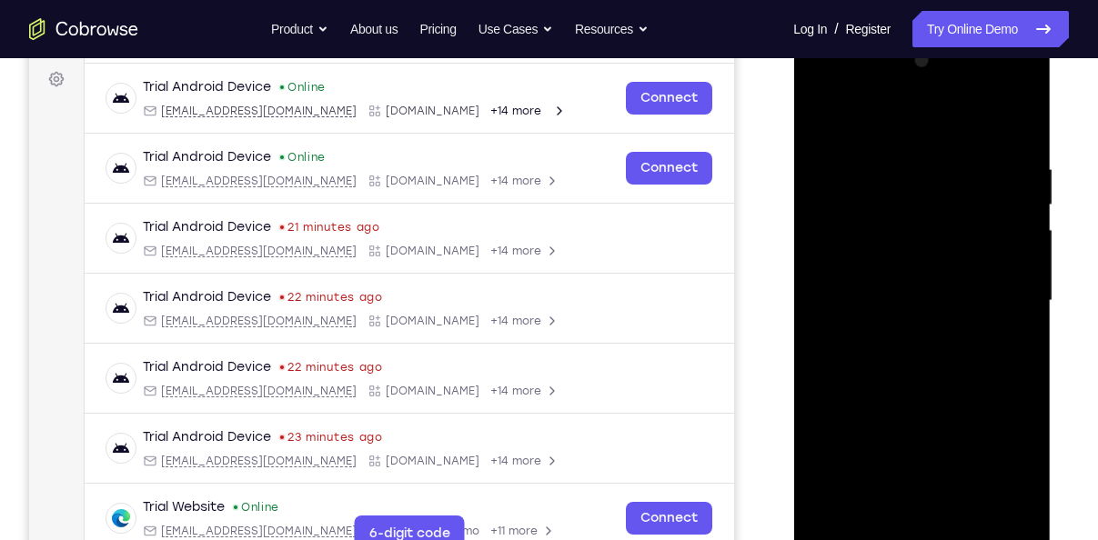
click at [877, 212] on div at bounding box center [921, 300] width 229 height 509
click at [887, 252] on div at bounding box center [921, 300] width 229 height 509
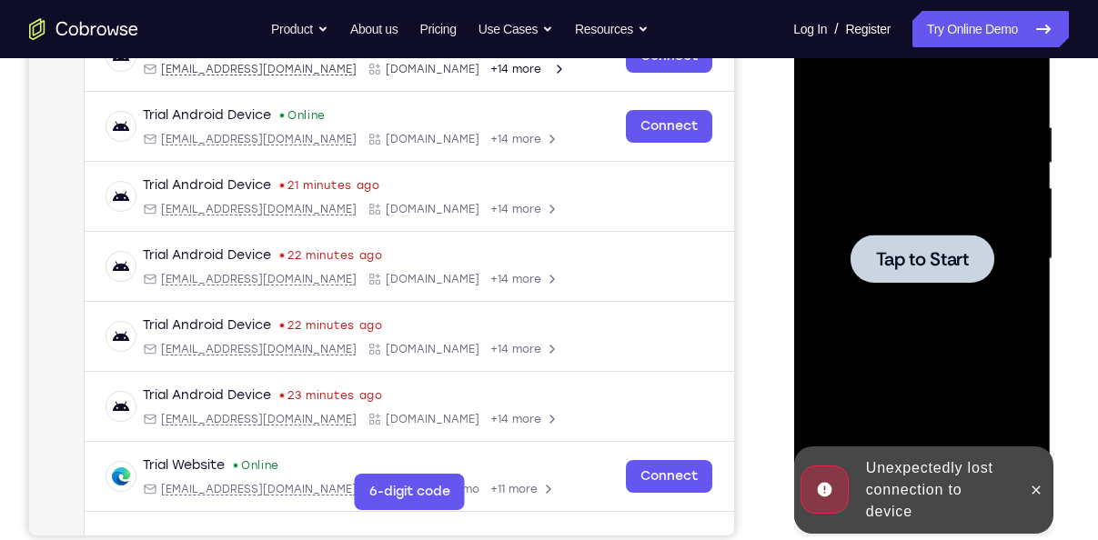
scroll to position [210, 0]
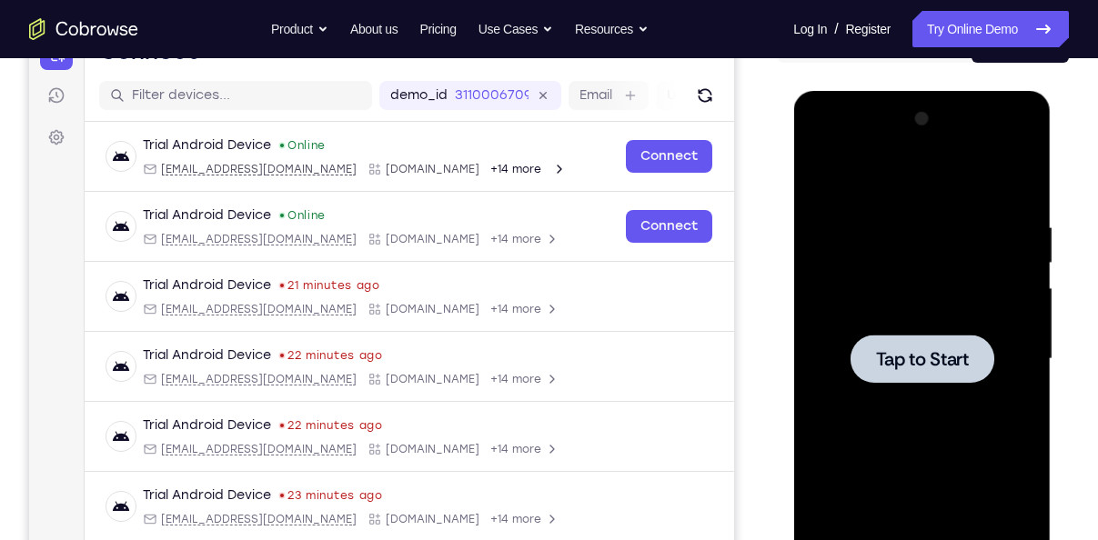
click at [923, 360] on span "Tap to Start" at bounding box center [921, 359] width 93 height 18
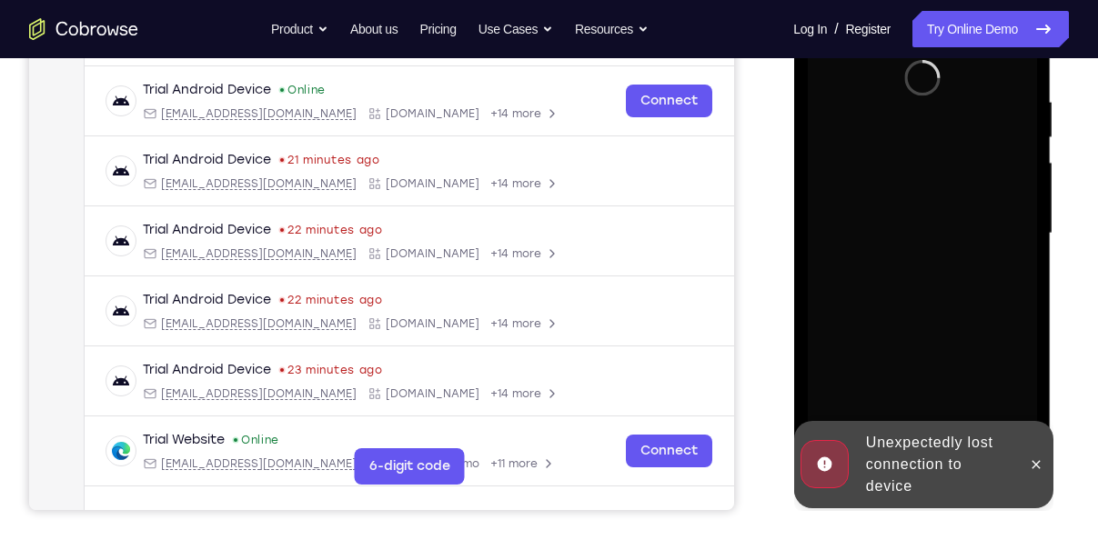
scroll to position [338, 0]
